Goal: Complete application form

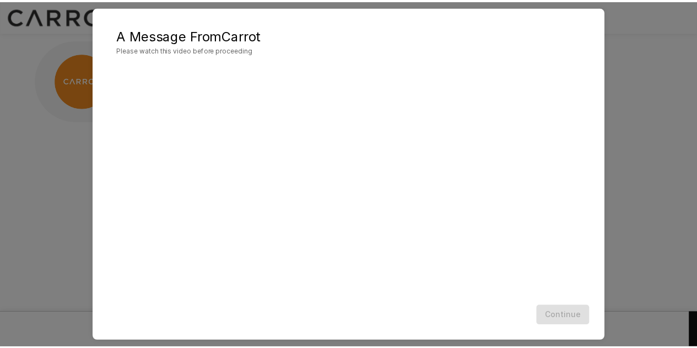
scroll to position [33, 0]
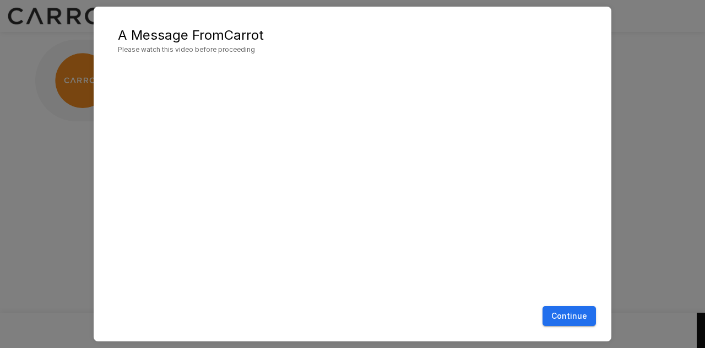
click at [568, 312] on button "Continue" at bounding box center [569, 316] width 53 height 20
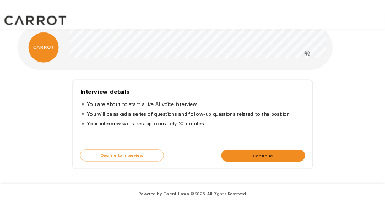
scroll to position [0, 0]
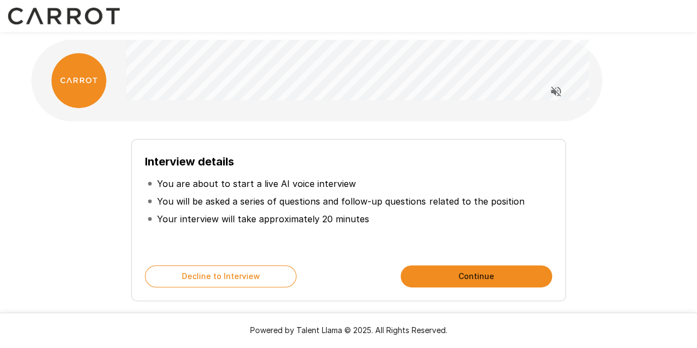
click at [514, 279] on button "Continue" at bounding box center [477, 276] width 152 height 22
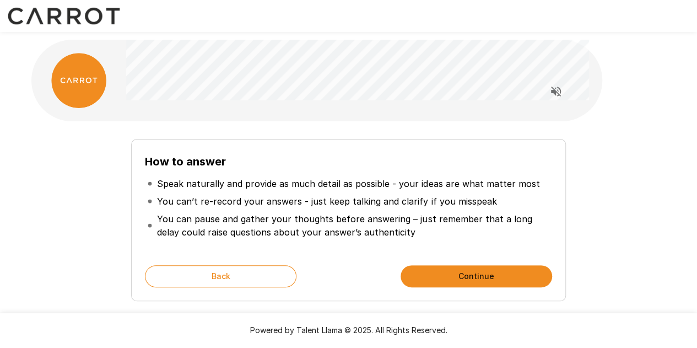
click at [466, 279] on button "Continue" at bounding box center [477, 276] width 152 height 22
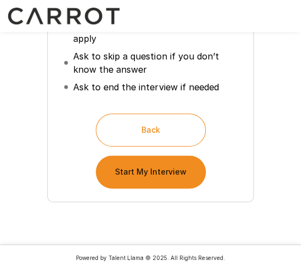
scroll to position [277, 0]
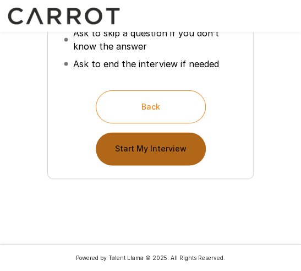
click at [173, 153] on button "Start My Interview" at bounding box center [151, 148] width 110 height 33
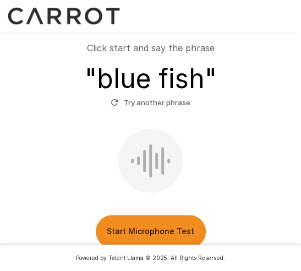
scroll to position [218, 0]
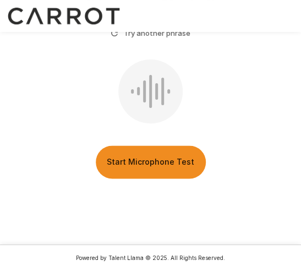
click at [147, 165] on button "Start Microphone Test" at bounding box center [151, 161] width 110 height 33
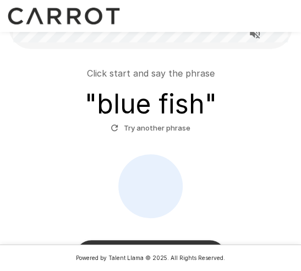
scroll to position [179, 0]
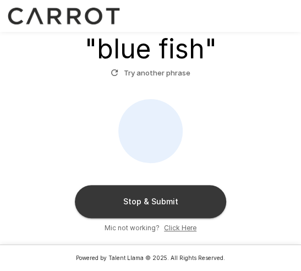
click at [176, 199] on button "Stop & Submit" at bounding box center [151, 201] width 152 height 33
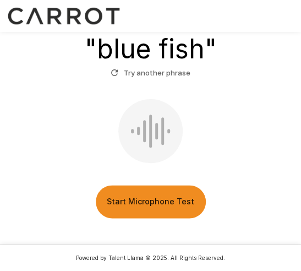
scroll to position [164, 0]
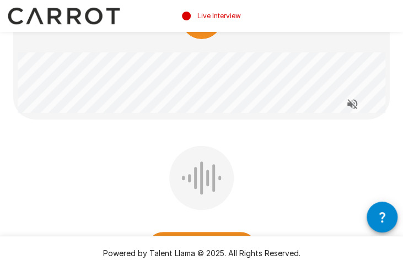
scroll to position [110, 0]
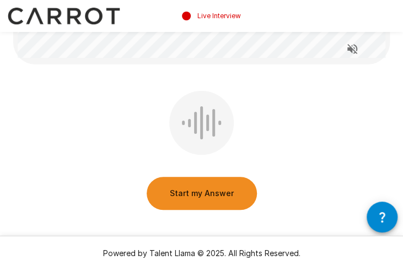
click at [216, 190] on button "Start my Answer" at bounding box center [202, 193] width 110 height 33
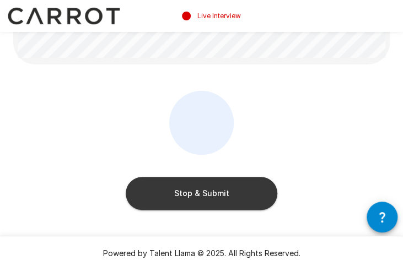
click at [215, 190] on button "Stop & Submit" at bounding box center [202, 193] width 152 height 33
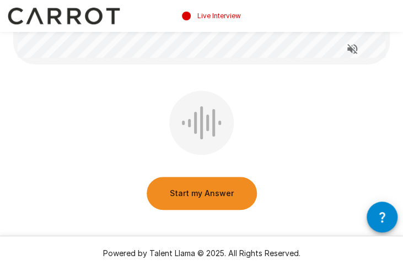
click at [197, 195] on button "Start my Answer" at bounding box center [202, 193] width 110 height 33
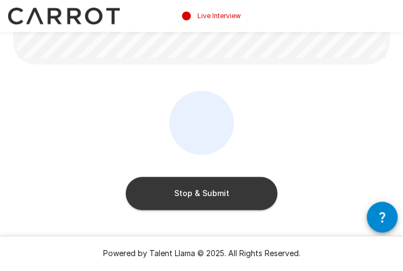
click at [201, 192] on button "Stop & Submit" at bounding box center [202, 193] width 152 height 33
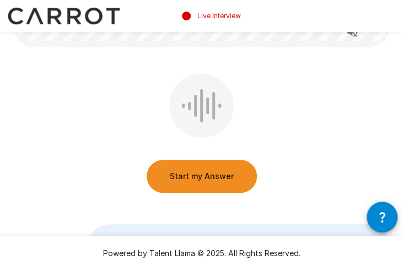
scroll to position [165, 0]
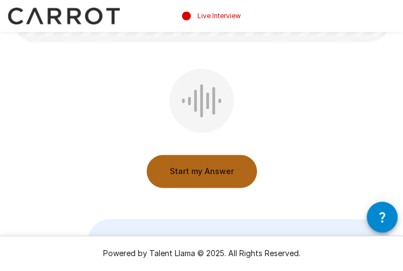
click at [216, 168] on button "Start my Answer" at bounding box center [202, 171] width 110 height 33
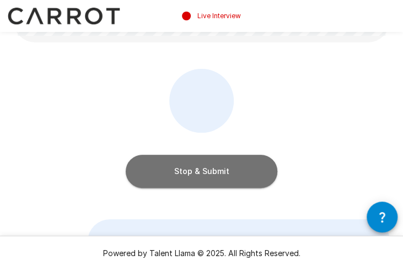
click at [216, 168] on button "Stop & Submit" at bounding box center [202, 171] width 152 height 33
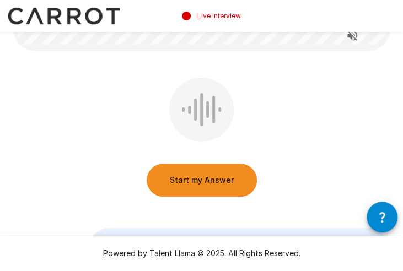
scroll to position [68, 0]
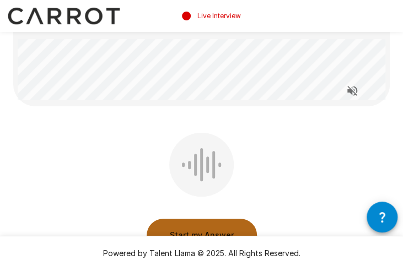
click at [216, 227] on button "Start my Answer" at bounding box center [202, 235] width 110 height 33
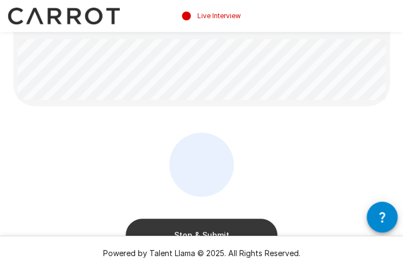
click at [235, 223] on button "Stop & Submit" at bounding box center [202, 235] width 152 height 33
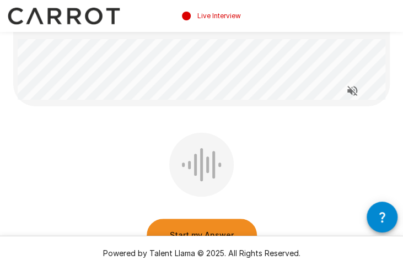
click at [230, 226] on button "Start my Answer" at bounding box center [202, 235] width 110 height 33
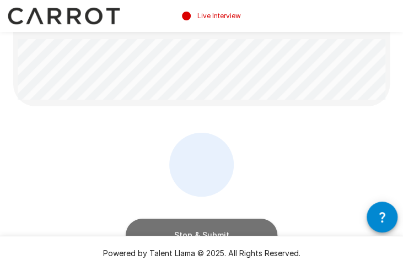
click at [229, 226] on button "Stop & Submit" at bounding box center [202, 235] width 152 height 33
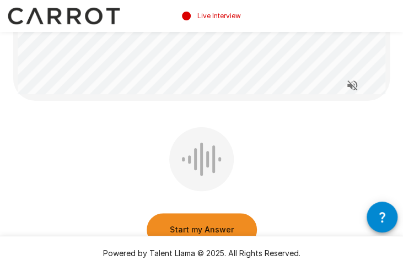
scroll to position [179, 0]
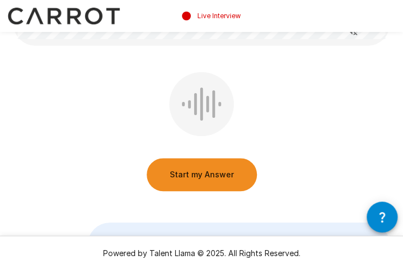
click at [184, 178] on button "Start my Answer" at bounding box center [202, 174] width 110 height 33
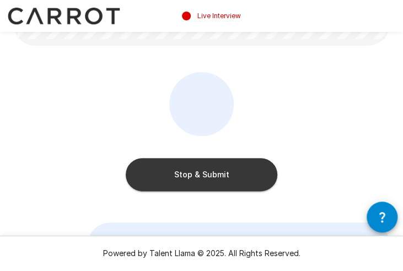
click at [218, 179] on button "Stop & Submit" at bounding box center [202, 174] width 152 height 33
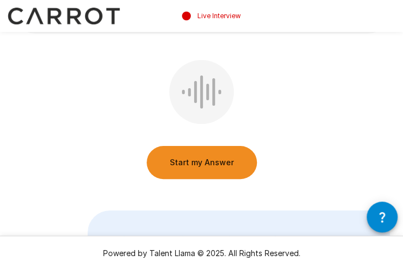
scroll to position [215, 0]
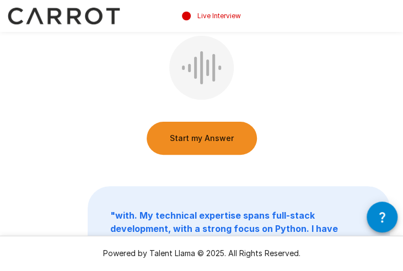
click at [171, 140] on button "Start my Answer" at bounding box center [202, 138] width 110 height 33
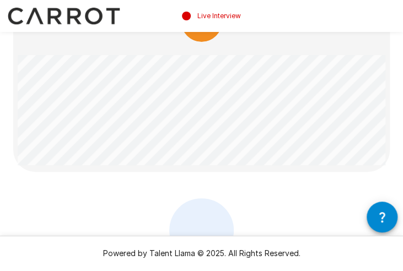
scroll to position [50, 0]
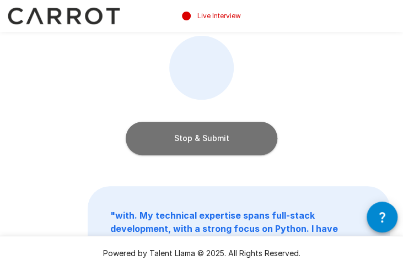
click at [195, 142] on button "Stop & Submit" at bounding box center [202, 138] width 152 height 33
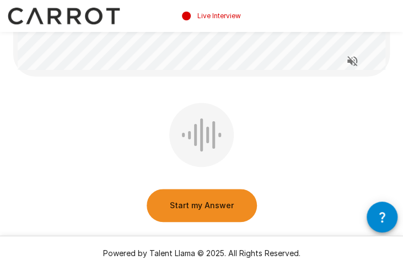
scroll to position [165, 0]
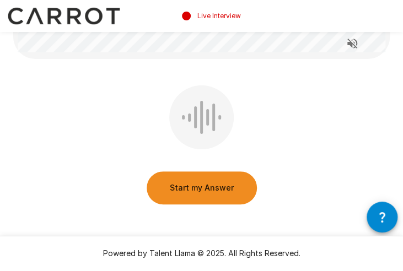
click at [170, 189] on button "Start my Answer" at bounding box center [202, 187] width 110 height 33
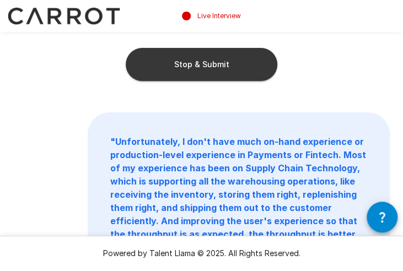
scroll to position [182, 0]
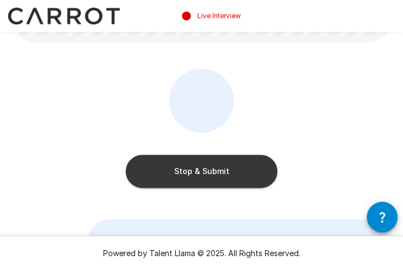
click at [216, 172] on button "Stop & Submit" at bounding box center [202, 171] width 152 height 33
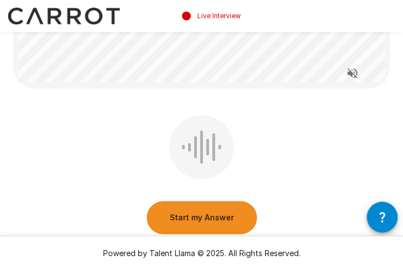
scroll to position [178, 0]
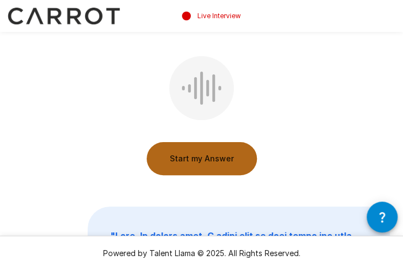
click at [180, 155] on button "Start my Answer" at bounding box center [202, 158] width 110 height 33
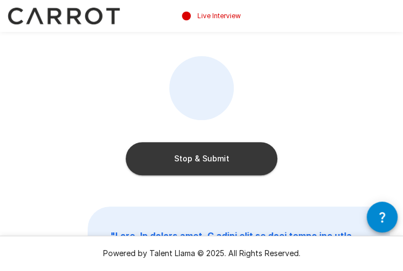
click at [237, 165] on button "Stop & Submit" at bounding box center [202, 158] width 152 height 33
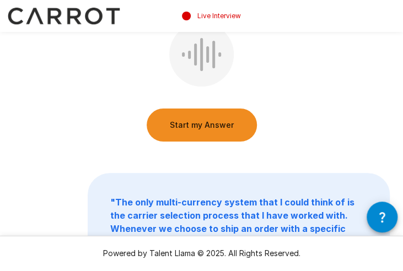
scroll to position [247, 0]
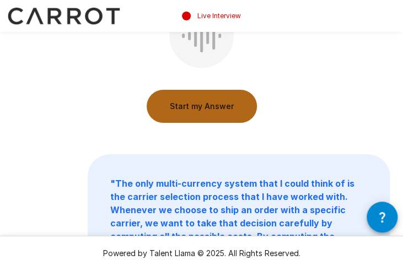
click at [211, 102] on button "Start my Answer" at bounding box center [202, 106] width 110 height 33
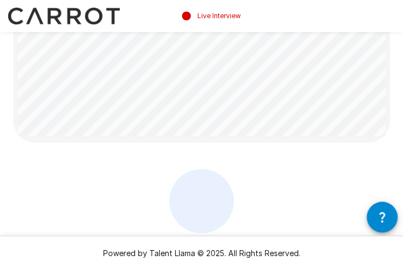
scroll to position [137, 0]
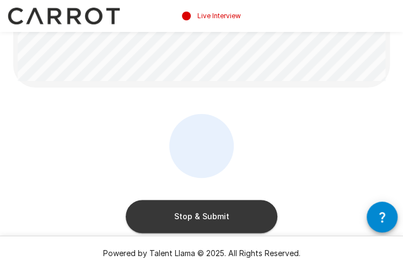
click at [188, 214] on button "Stop & Submit" at bounding box center [202, 216] width 152 height 33
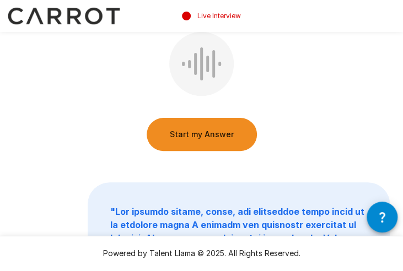
scroll to position [236, 0]
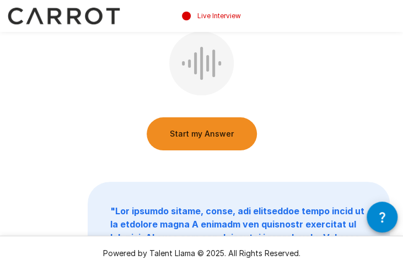
click at [189, 137] on button "Start my Answer" at bounding box center [202, 133] width 110 height 33
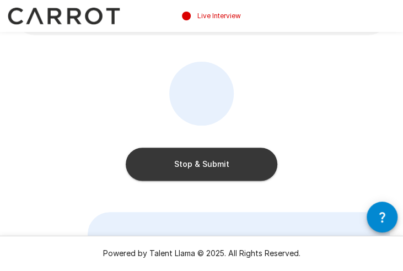
scroll to position [197, 0]
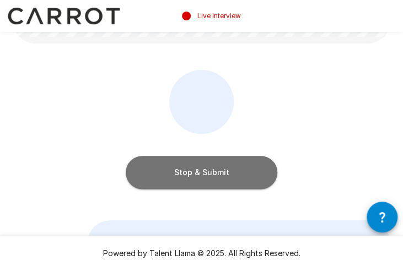
click at [252, 176] on button "Stop & Submit" at bounding box center [202, 172] width 152 height 33
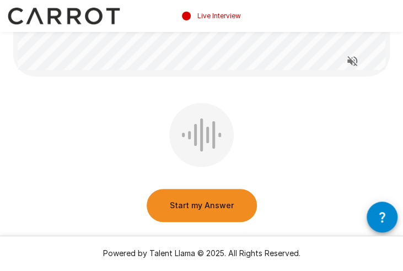
scroll to position [165, 0]
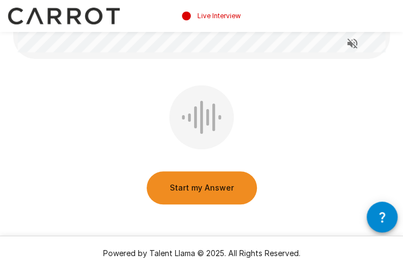
click at [169, 187] on button "Start my Answer" at bounding box center [202, 187] width 110 height 33
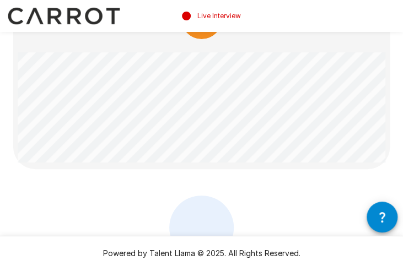
scroll to position [0, 0]
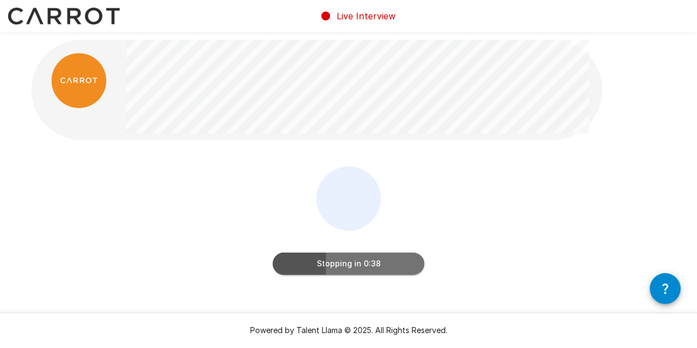
click at [349, 268] on button "Stopping in 0:38" at bounding box center [349, 263] width 152 height 22
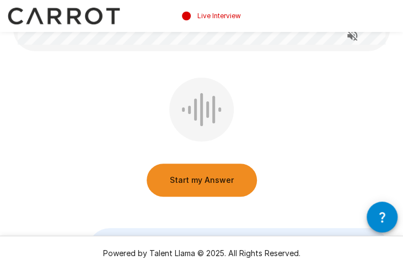
scroll to position [165, 0]
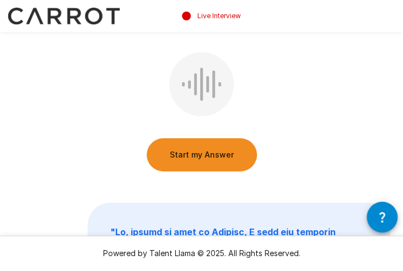
click at [192, 155] on button "Start my Answer" at bounding box center [202, 154] width 110 height 33
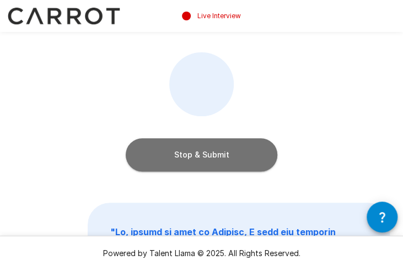
click at [192, 155] on button "Stop & Submit" at bounding box center [202, 154] width 152 height 33
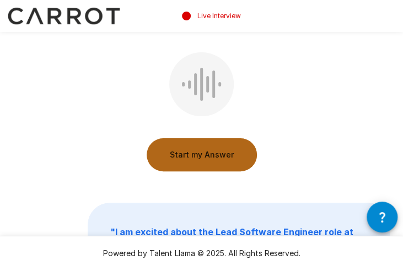
click at [196, 158] on button "Start my Answer" at bounding box center [202, 154] width 110 height 33
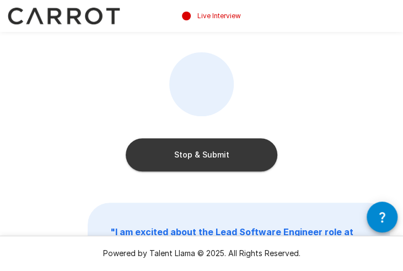
click at [222, 160] on button "Stop & Submit" at bounding box center [202, 154] width 152 height 33
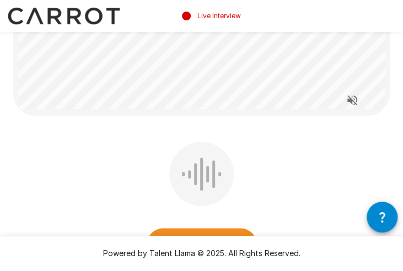
scroll to position [246, 0]
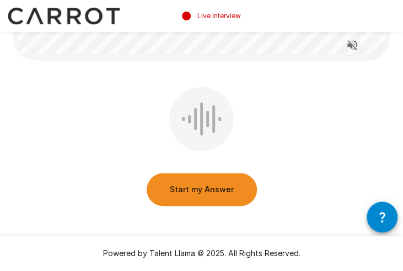
click at [176, 185] on button "Start my Answer" at bounding box center [202, 189] width 110 height 33
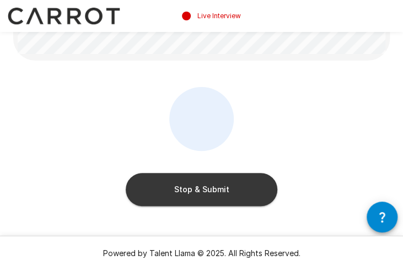
click at [181, 185] on button "Stop & Submit" at bounding box center [202, 189] width 152 height 33
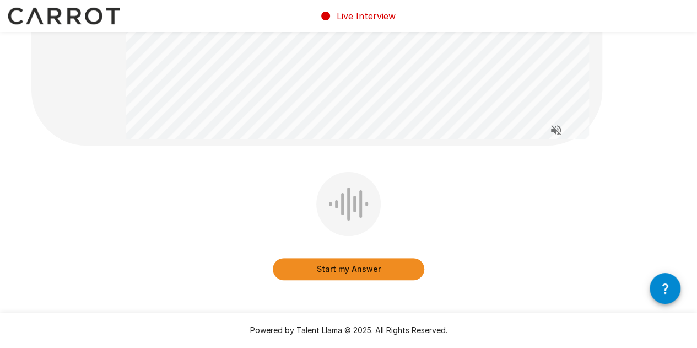
scroll to position [161, 0]
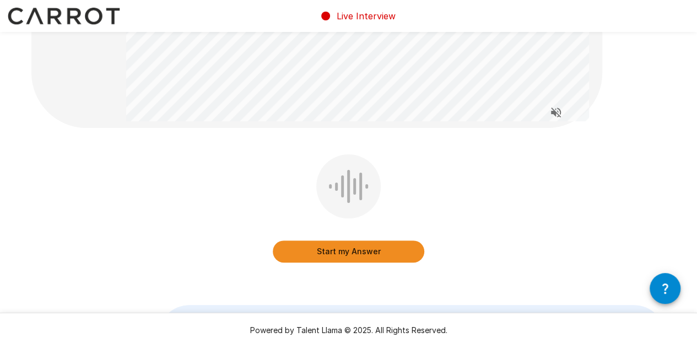
click at [382, 251] on button "Start my Answer" at bounding box center [349, 251] width 152 height 22
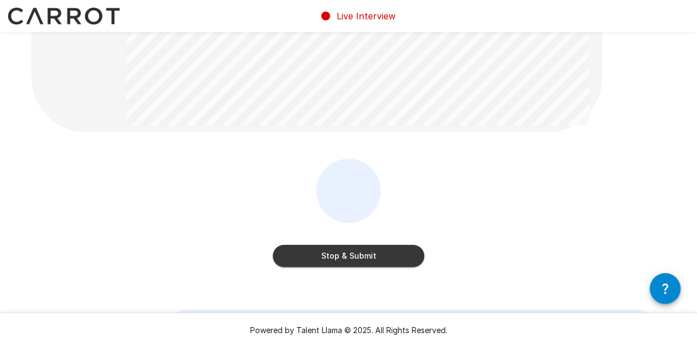
scroll to position [216, 0]
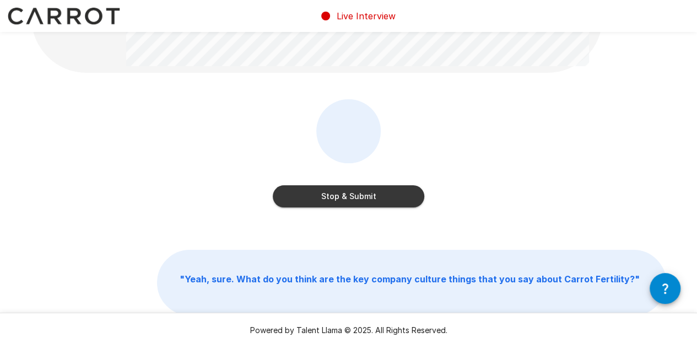
click at [393, 200] on button "Stop & Submit" at bounding box center [349, 196] width 152 height 22
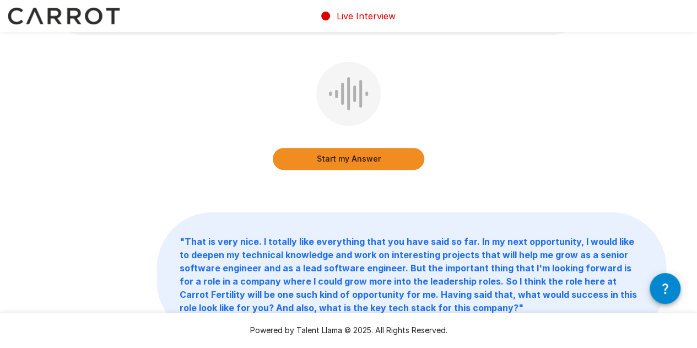
scroll to position [331, 0]
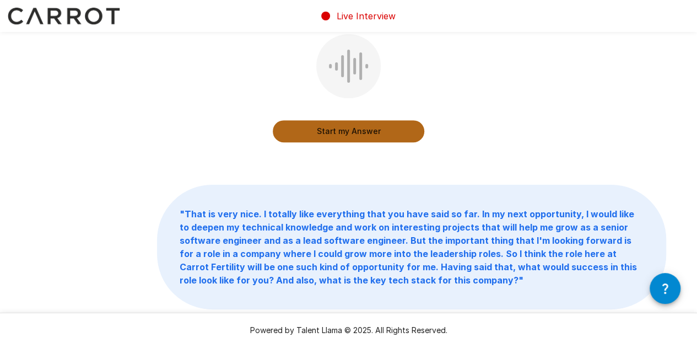
click at [358, 129] on button "Start my Answer" at bounding box center [349, 131] width 152 height 22
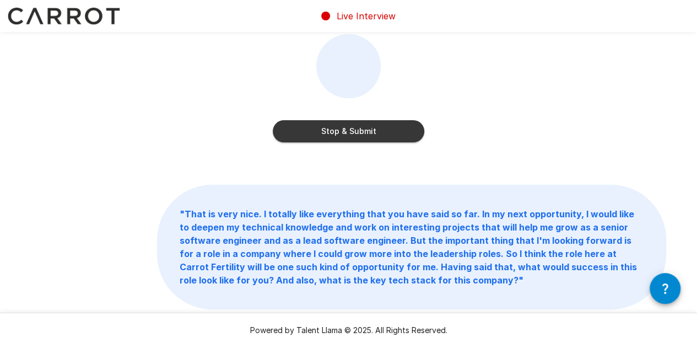
click at [357, 132] on button "Stop & Submit" at bounding box center [349, 131] width 152 height 22
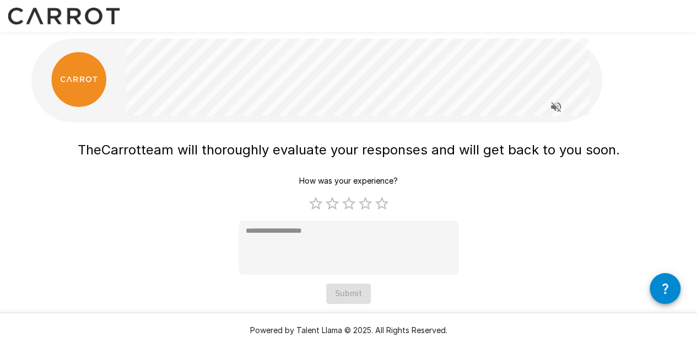
scroll to position [1, 0]
click at [387, 198] on label "5 Stars" at bounding box center [382, 203] width 17 height 17
type textarea "*"
click at [347, 288] on button "Submit" at bounding box center [348, 293] width 45 height 20
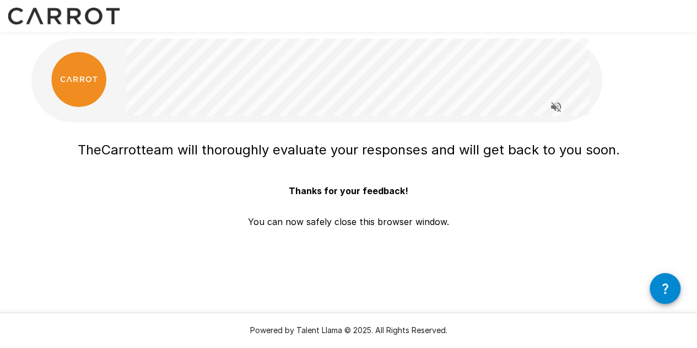
scroll to position [0, 0]
